Goal: Register for event/course

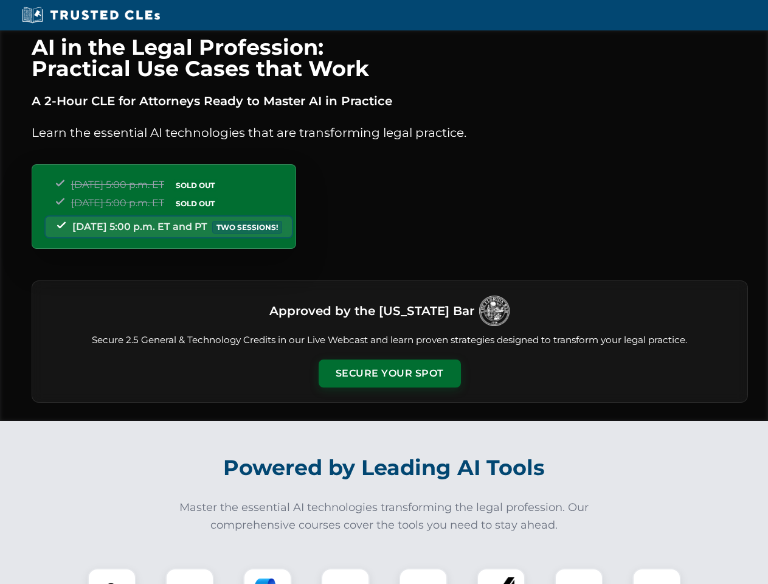
click at [389, 373] on button "Secure Your Spot" at bounding box center [390, 373] width 142 height 28
click at [112, 576] on img at bounding box center [111, 592] width 35 height 35
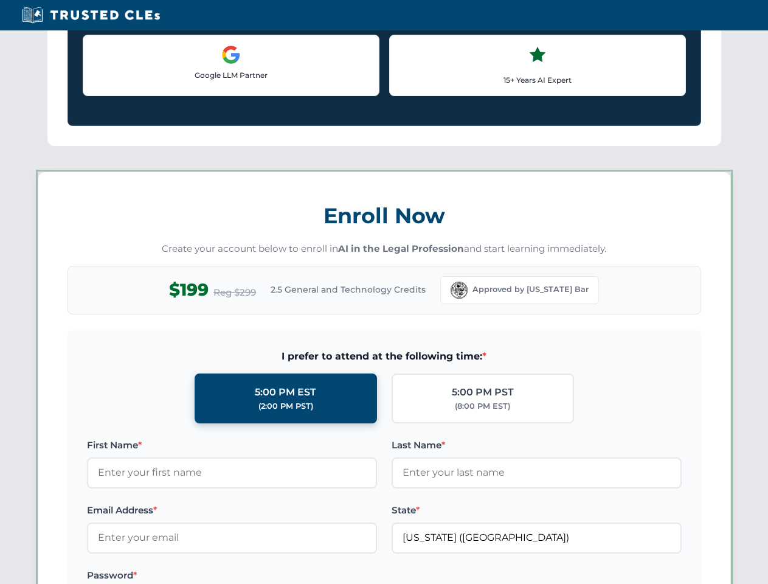
click at [268, 576] on label "Password *" at bounding box center [232, 575] width 290 height 15
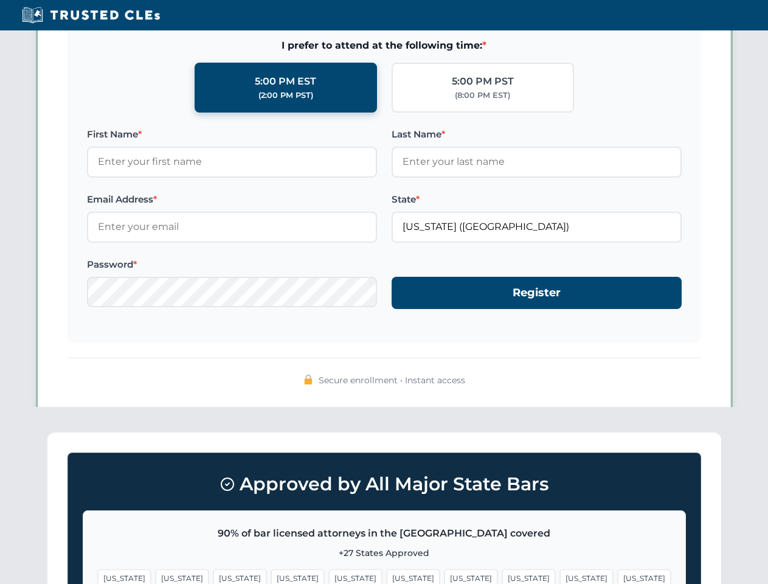
click at [560, 576] on span "[US_STATE]" at bounding box center [586, 578] width 53 height 18
